Goal: Use online tool/utility: Utilize a website feature to perform a specific function

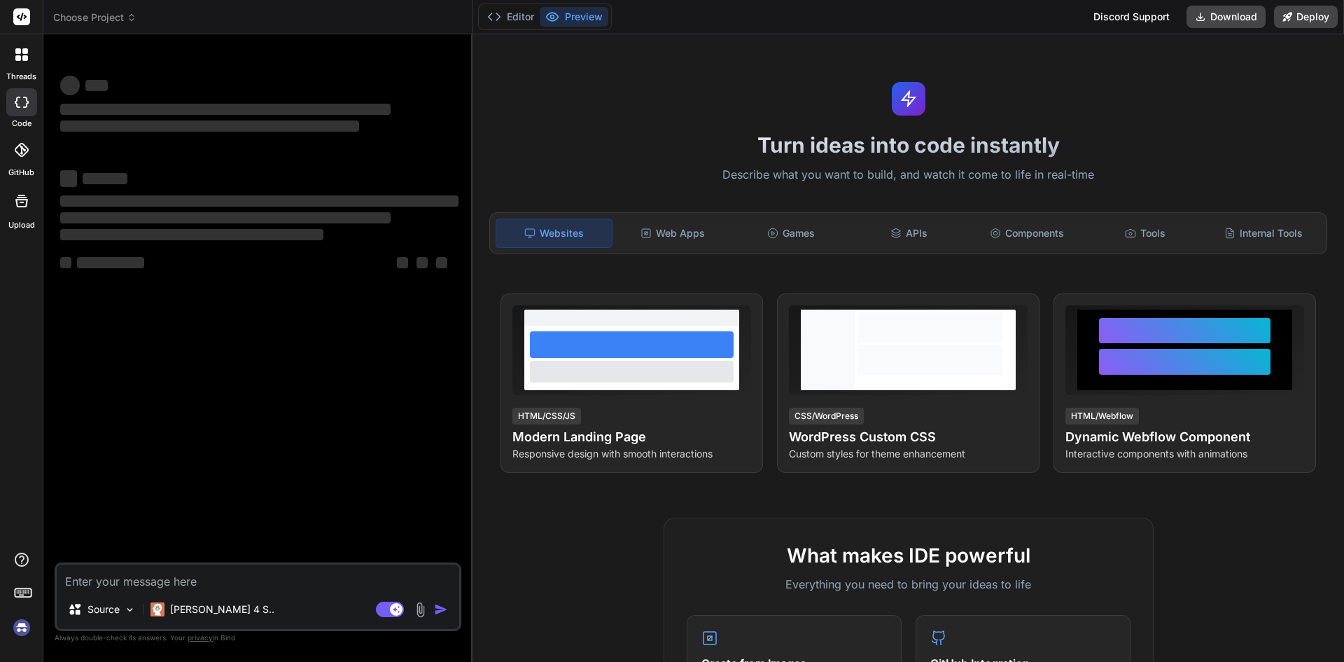
click at [135, 580] on textarea at bounding box center [258, 576] width 403 height 25
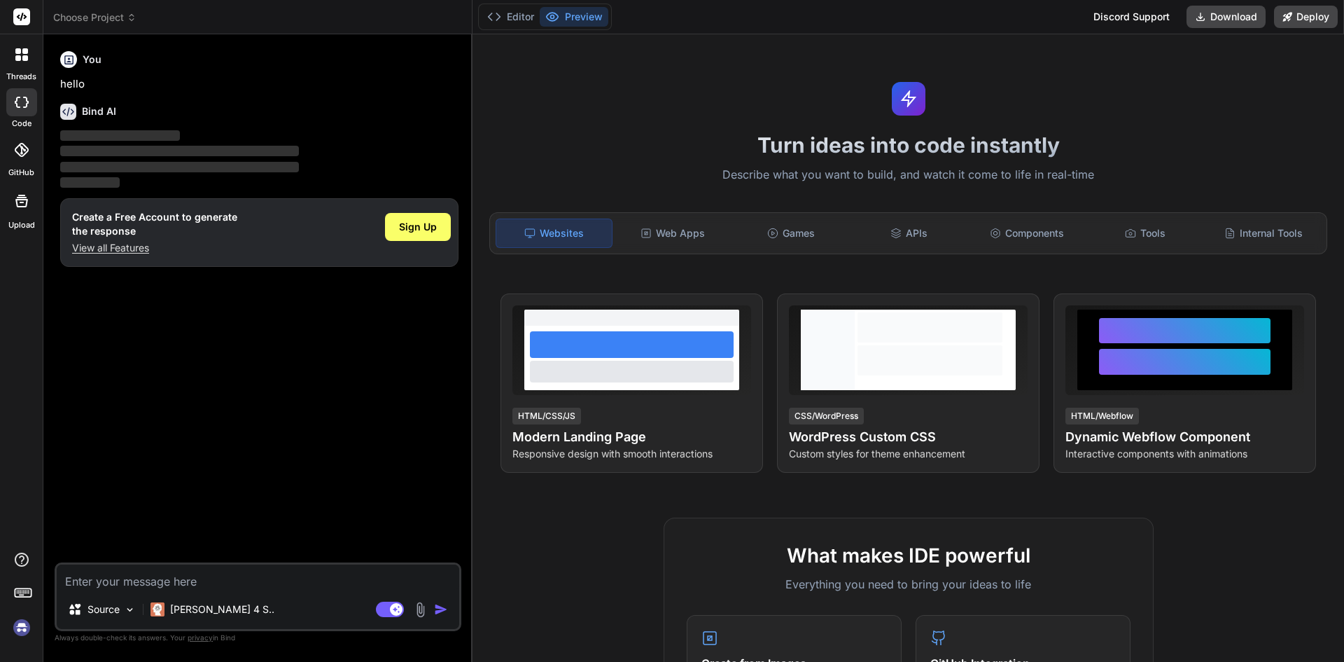
click at [112, 241] on p "View all Features" at bounding box center [154, 248] width 165 height 14
type textarea "x"
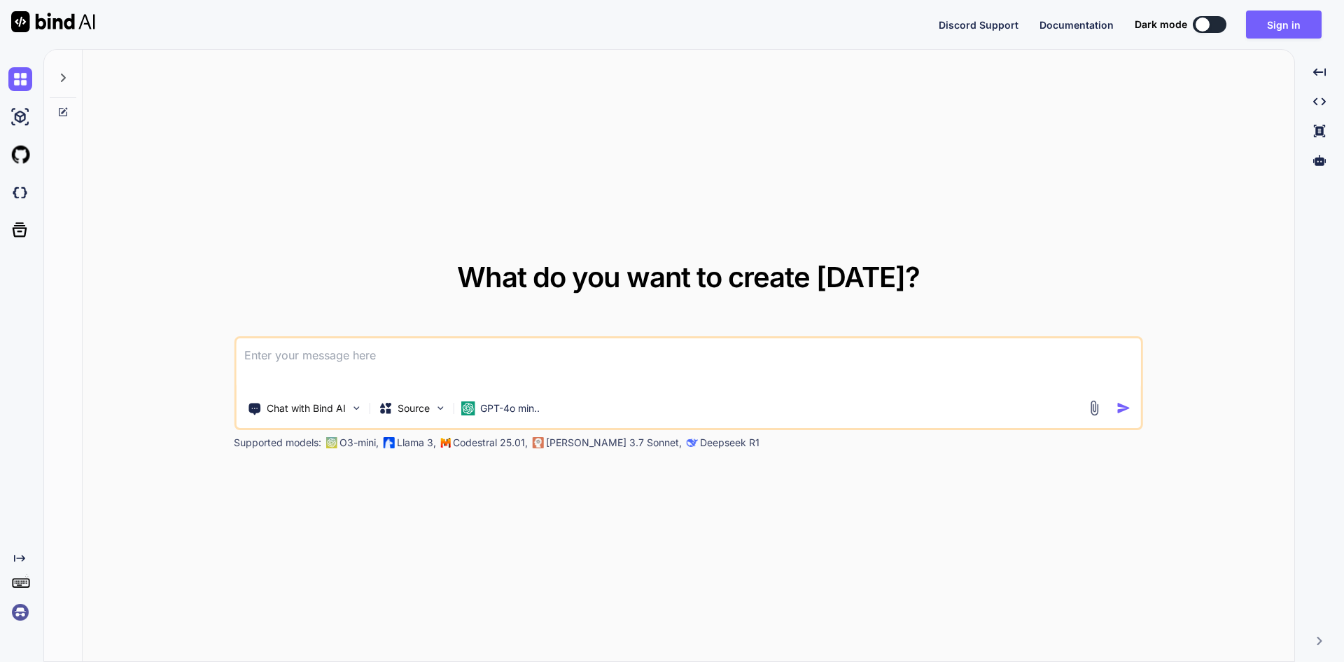
click at [328, 361] on textarea at bounding box center [688, 364] width 905 height 52
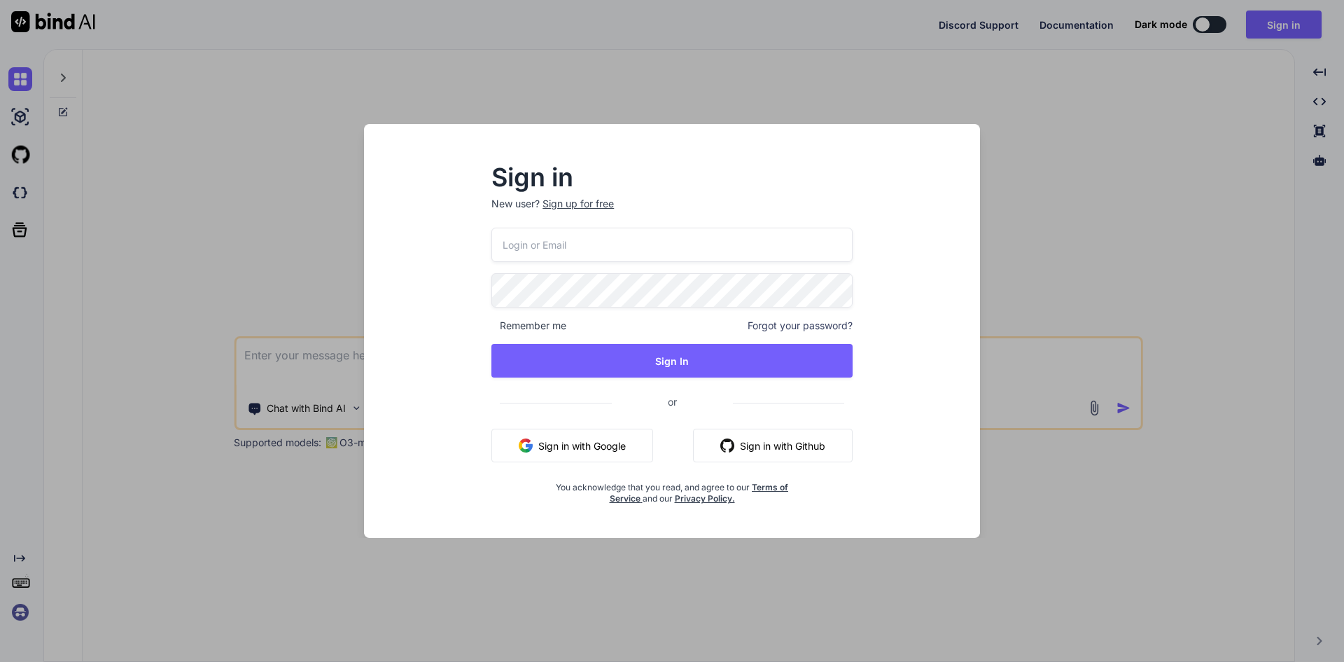
click at [615, 225] on p "New user? Sign up for free" at bounding box center [671, 212] width 361 height 31
click at [610, 239] on input "email" at bounding box center [671, 245] width 361 height 34
type input "aitech@yopmail.com"
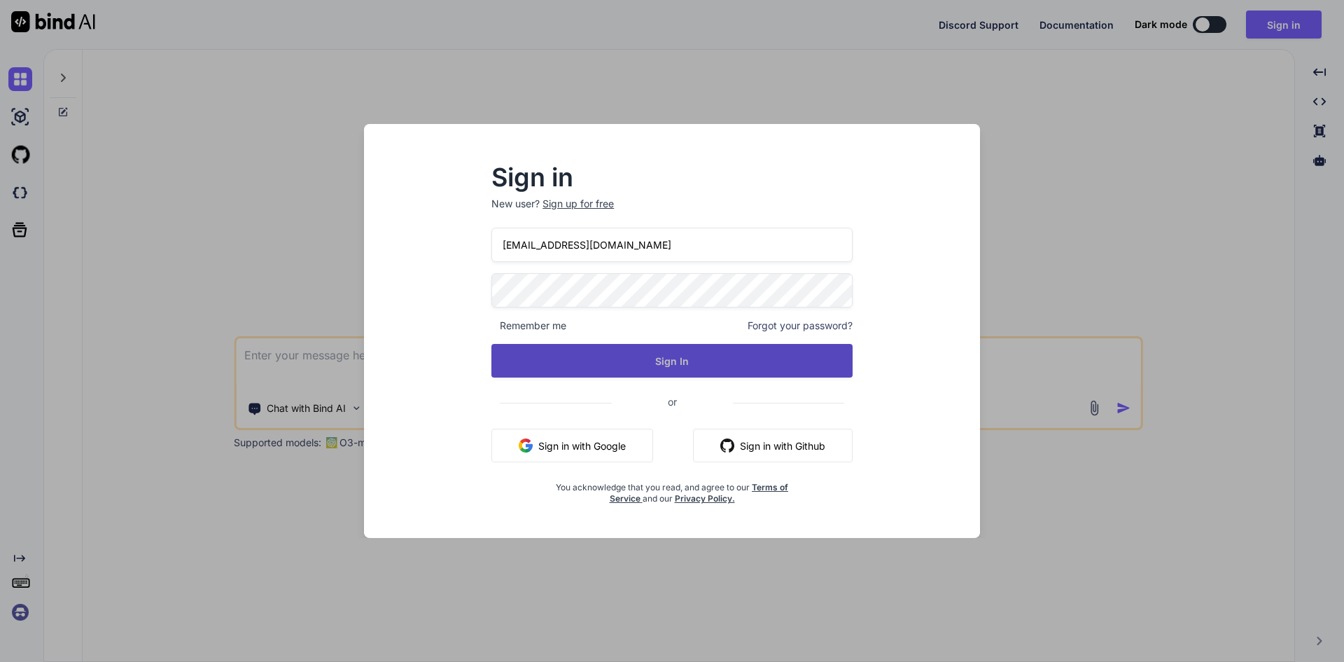
click at [624, 361] on button "Sign In" at bounding box center [671, 361] width 361 height 34
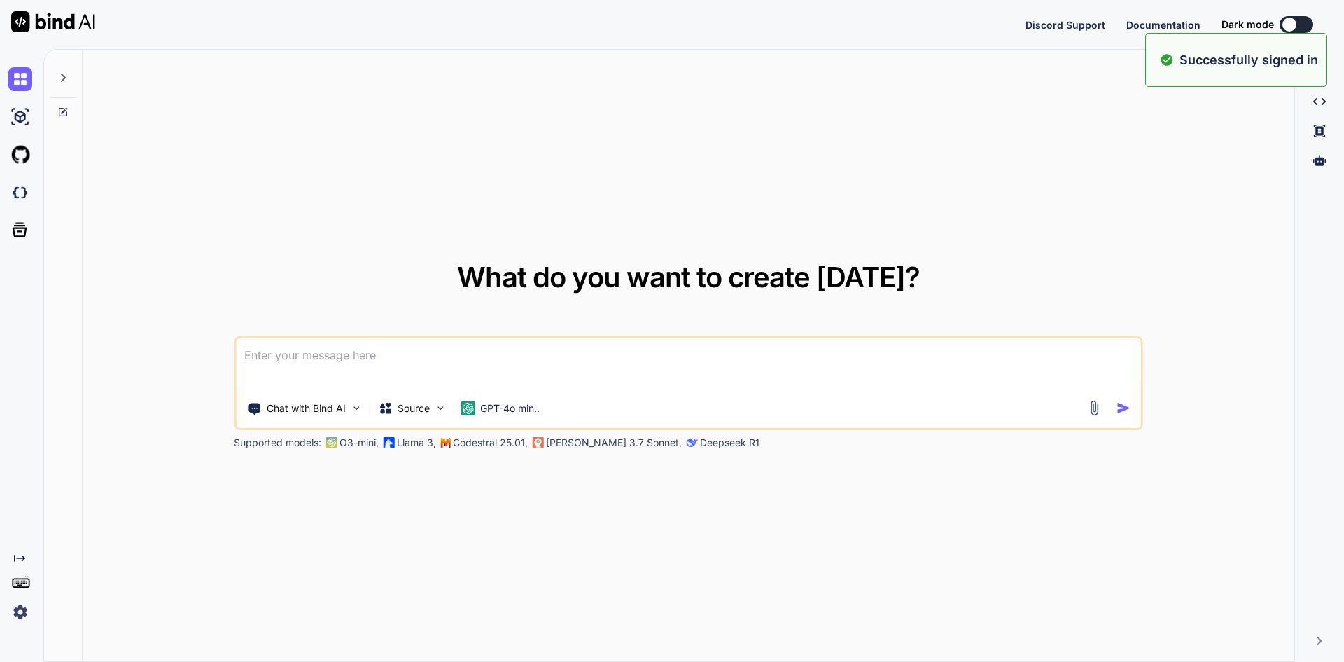
type textarea "x"
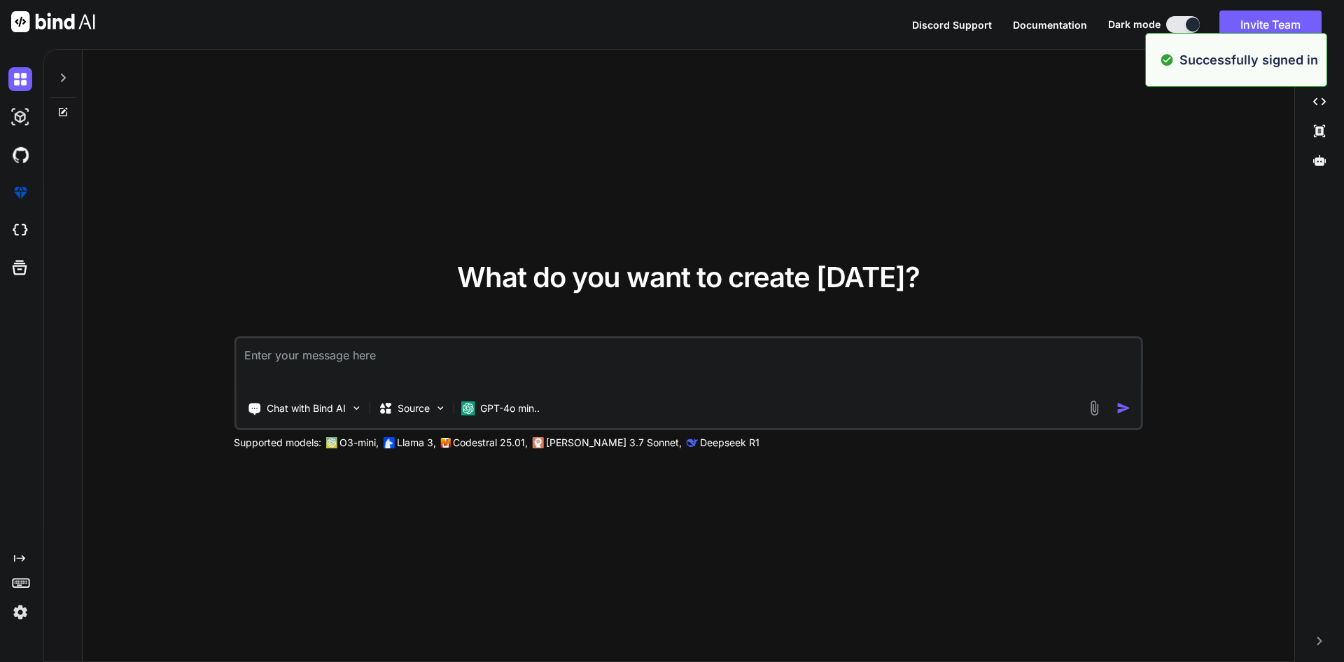
click at [378, 354] on textarea at bounding box center [688, 364] width 905 height 52
paste textarea "watch(() => isPlay.value, async (newPlayVal) => { const indexPlayer = playingMa…"
type textarea "watch(() => isPlay.value, async (newPlayVal) => { const indexPlayer = playingMa…"
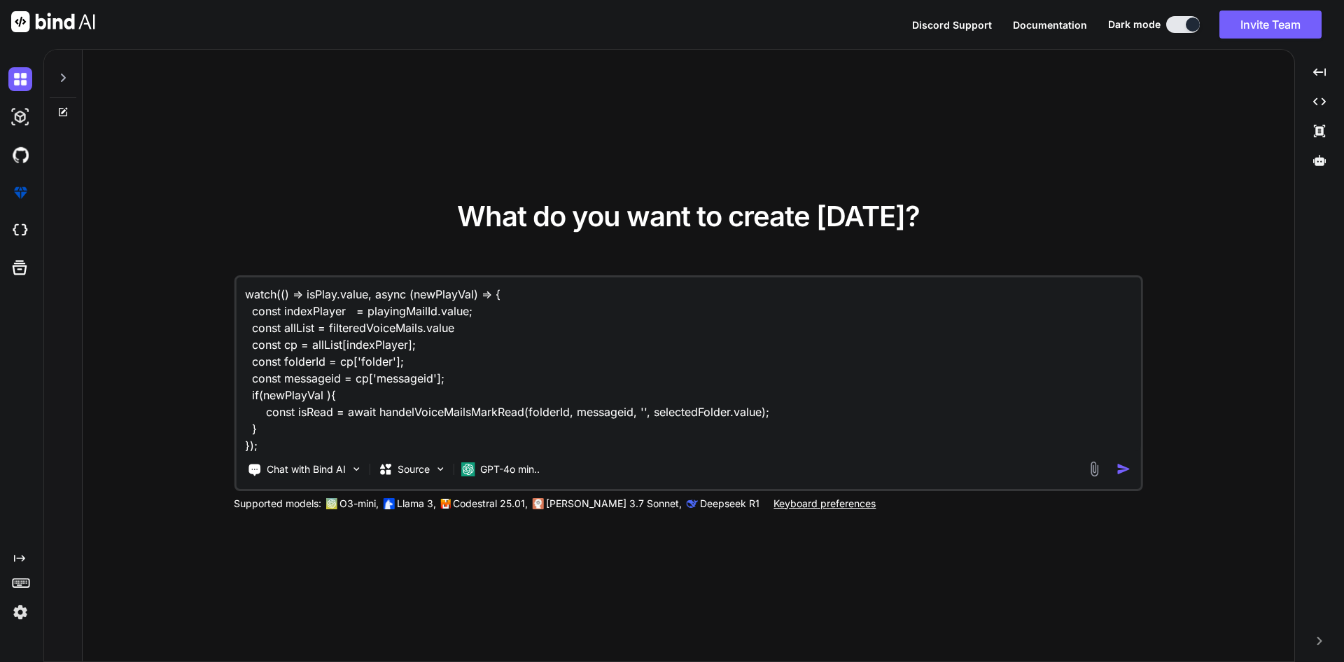
type textarea "x"
click at [367, 394] on textarea "watch(() => isPlay.value, async (newPlayVal) => { const indexPlayer = playingMa…" at bounding box center [688, 364] width 905 height 174
paste textarea "Write bellow code in shot and ressolved all possible error and handel those err…"
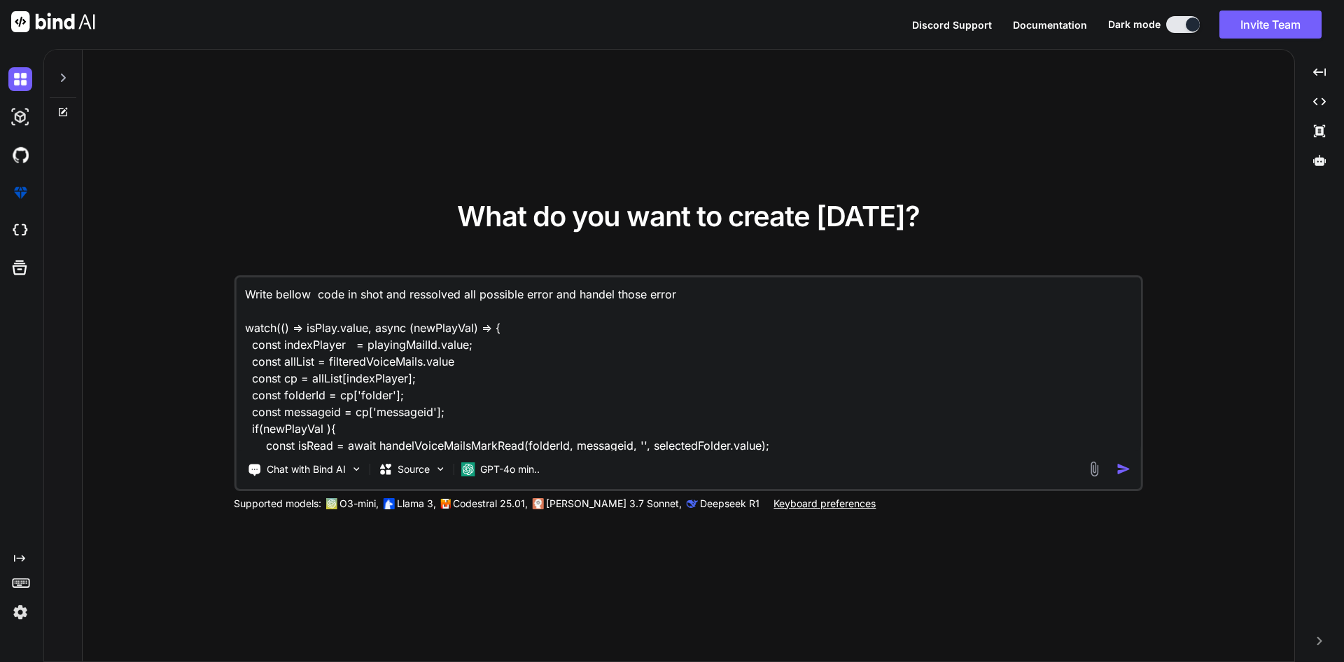
scroll to position [1, 0]
type textarea "Write bellow code in shot and ressolved all possible error and handel those err…"
click at [1124, 470] on img "button" at bounding box center [1124, 468] width 15 height 15
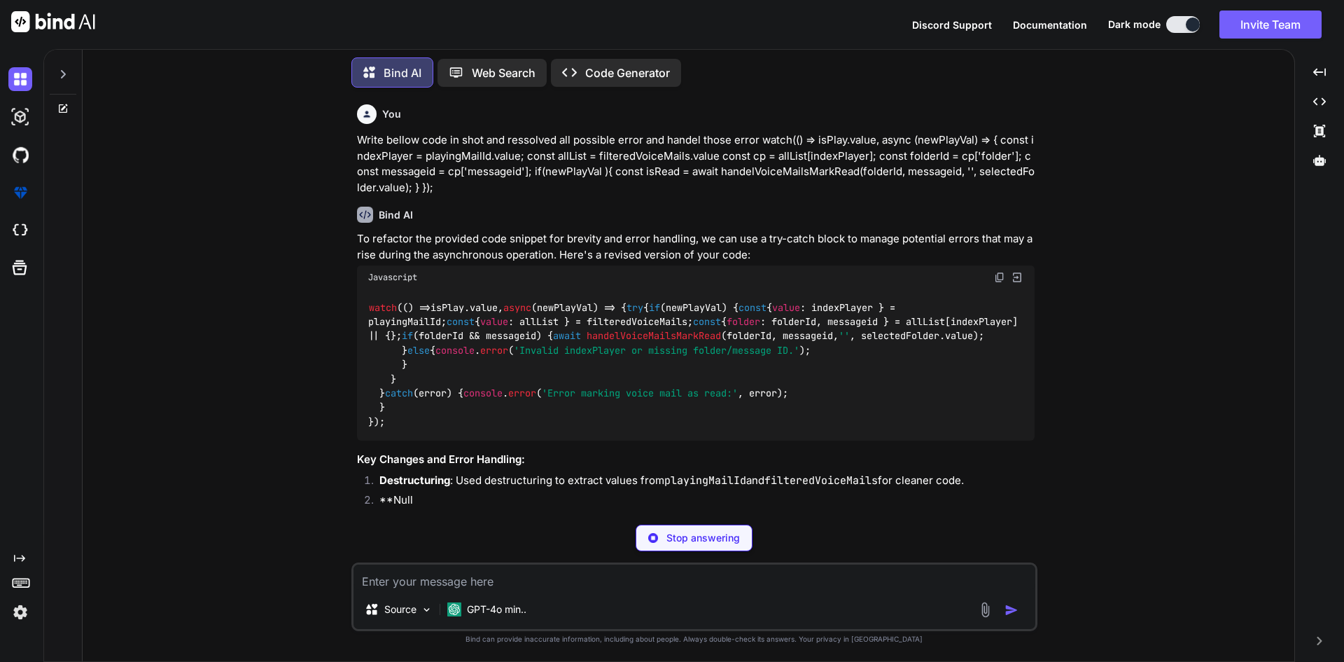
scroll to position [70, 0]
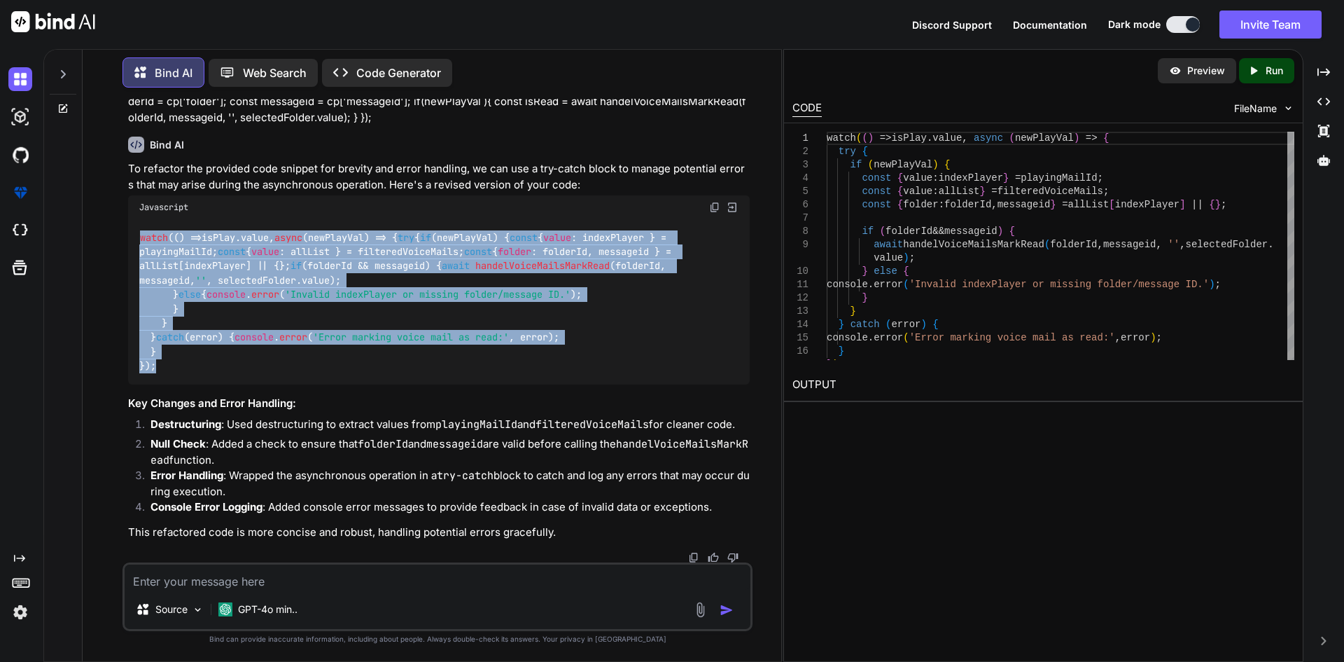
drag, startPoint x: 384, startPoint y: 467, endPoint x: 141, endPoint y: 237, distance: 334.3
click at [141, 237] on code "watch ( () => isPlay. value , async (newPlayVal) => { try { if (newPlayVal) { c…" at bounding box center [408, 301] width 538 height 143
copy code "watch ( () => isPlay. value , async (newPlayVal) => { try { if (newPlayVal) { c…"
click at [312, 256] on div "watch ( () => isPlay. value , async (newPlayVal) => { try { if (newPlayVal) { c…" at bounding box center [439, 301] width 622 height 165
